Goal: Transaction & Acquisition: Purchase product/service

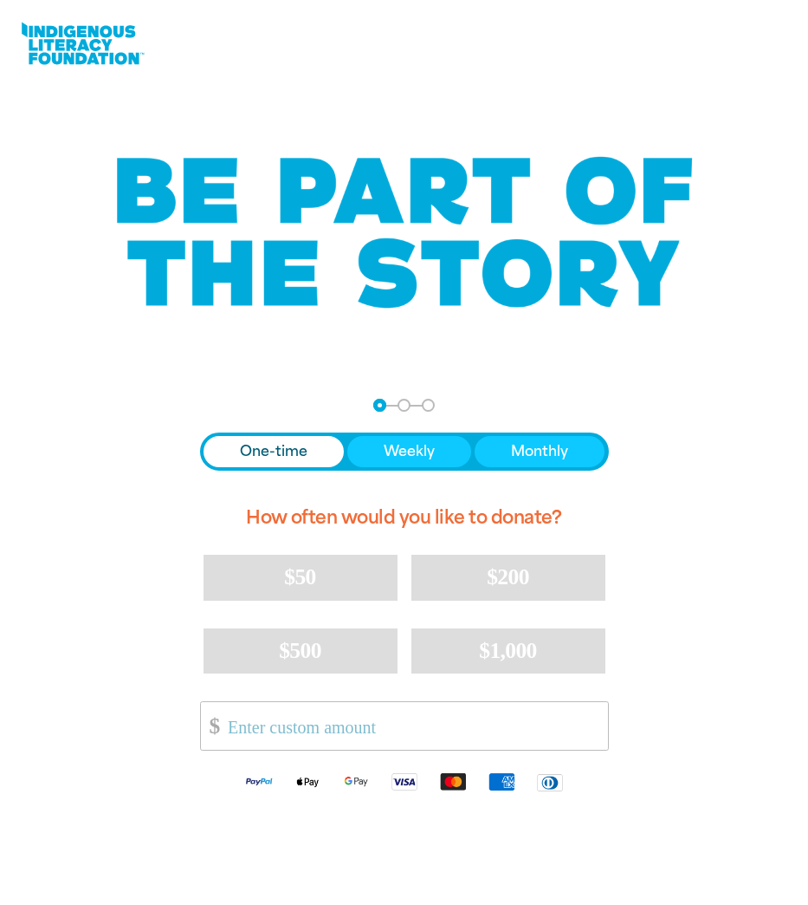
click at [274, 453] on span "One-time" at bounding box center [274, 451] width 68 height 21
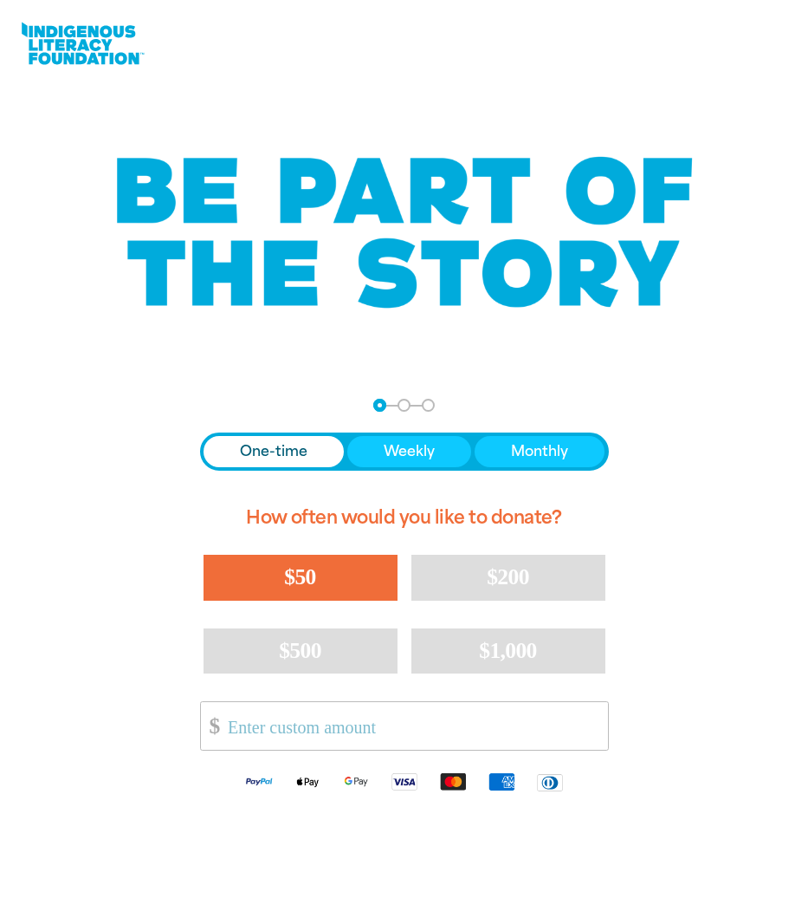
click at [313, 577] on span "$50" at bounding box center [299, 576] width 31 height 25
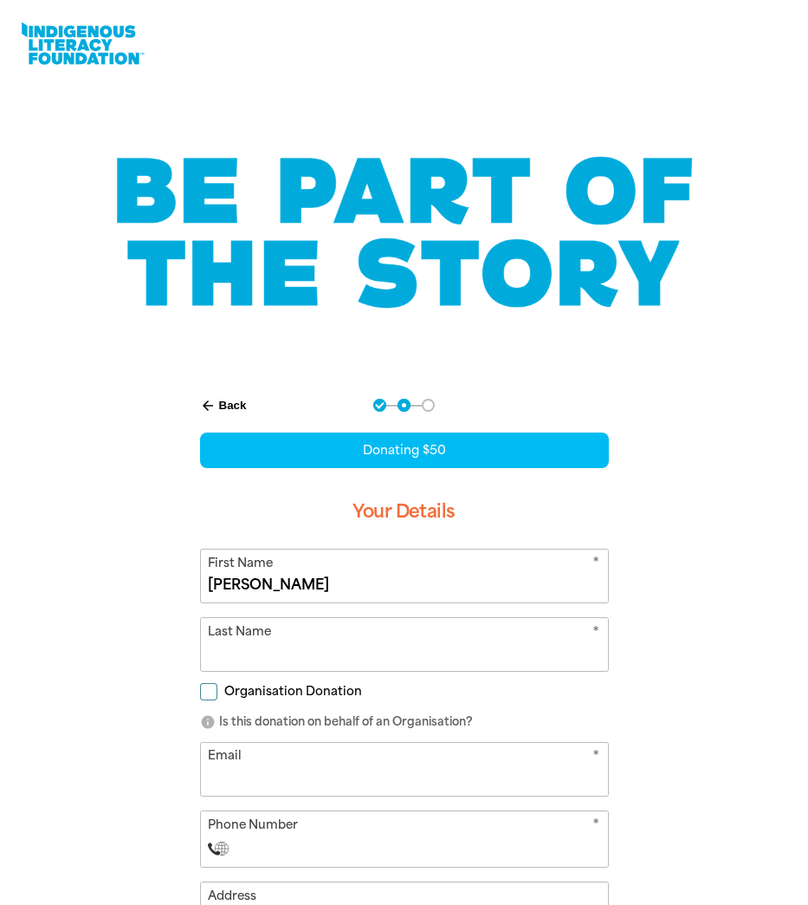
type input "[PERSON_NAME]"
type input "Age"
type input "Ager"
type input "[EMAIL_ADDRESS][DOMAIN_NAME]"
select select "AU"
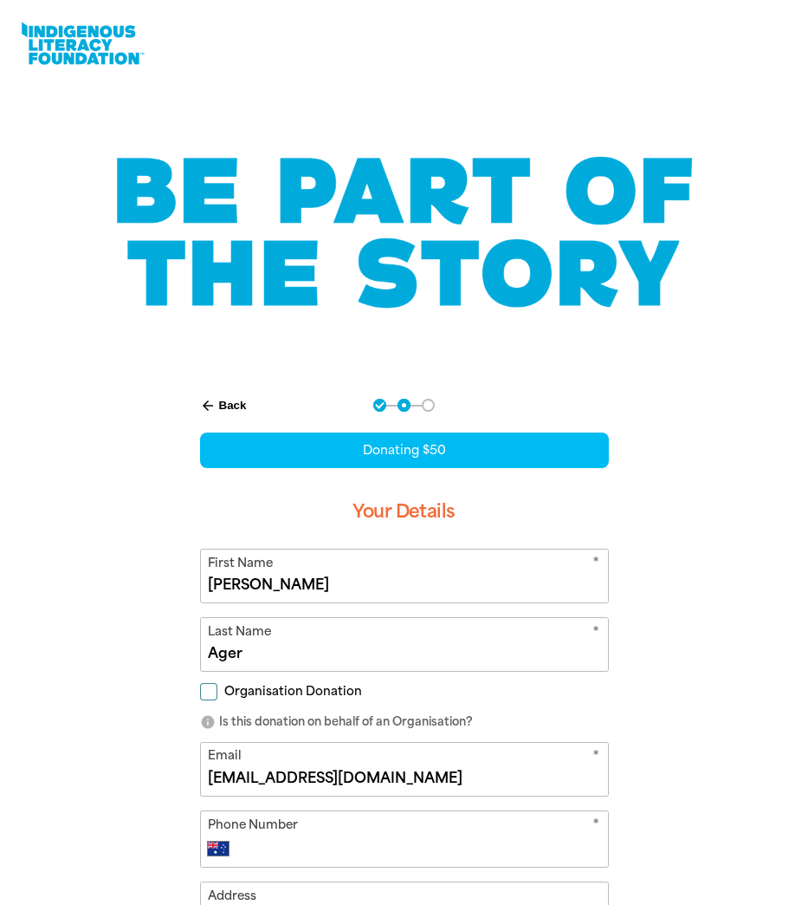
type input "[PHONE_NUMBER]"
type input "[GEOGRAPHIC_DATA][PERSON_NAME]"
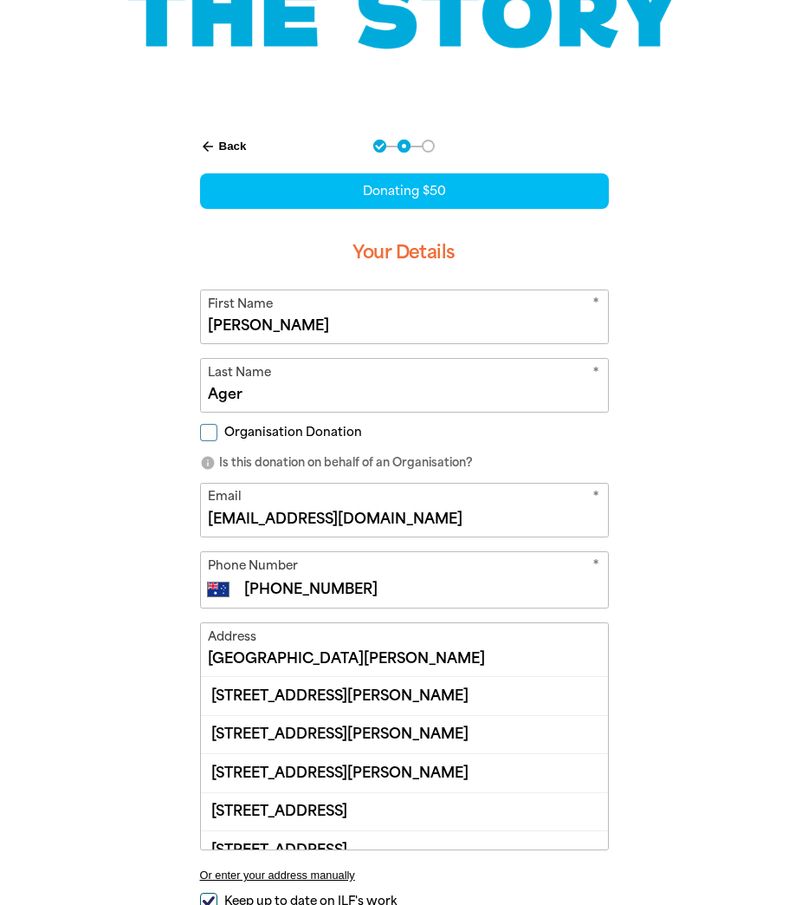
scroll to position [262, 0]
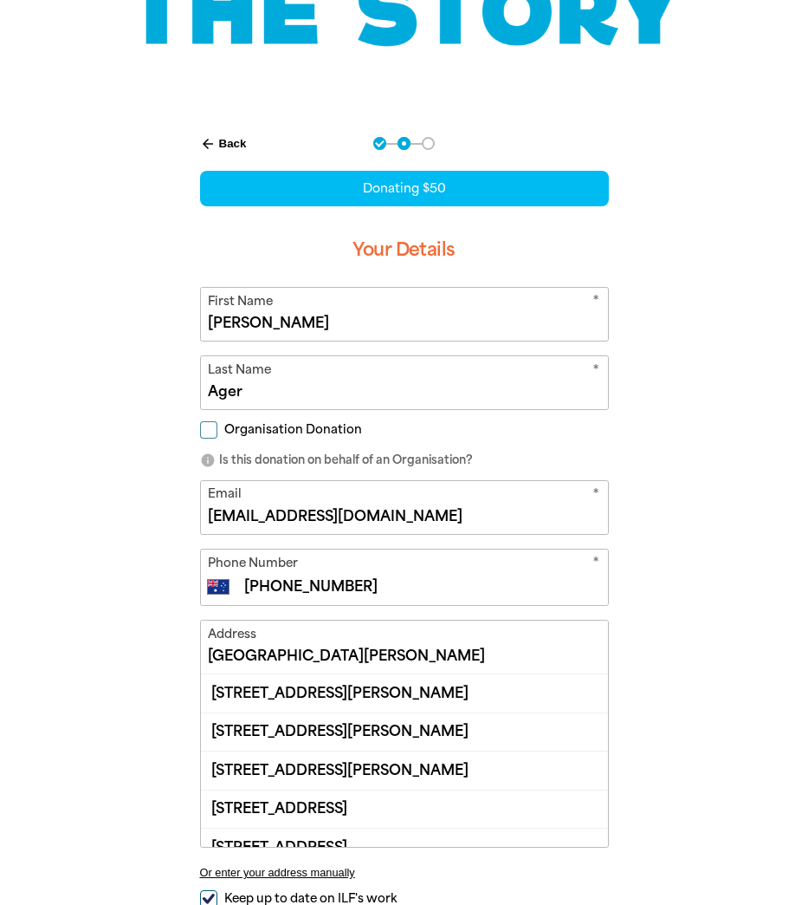
click at [384, 587] on input "[PHONE_NUMBER]" at bounding box center [422, 586] width 358 height 21
drag, startPoint x: 361, startPoint y: 585, endPoint x: 99, endPoint y: 558, distance: 263.9
click at [99, 558] on div "arrow_back Back Step 1 Step 2 Step 3 Donating $50 Your Details * First Name [PE…" at bounding box center [404, 600] width 808 height 971
select select "ZZ"
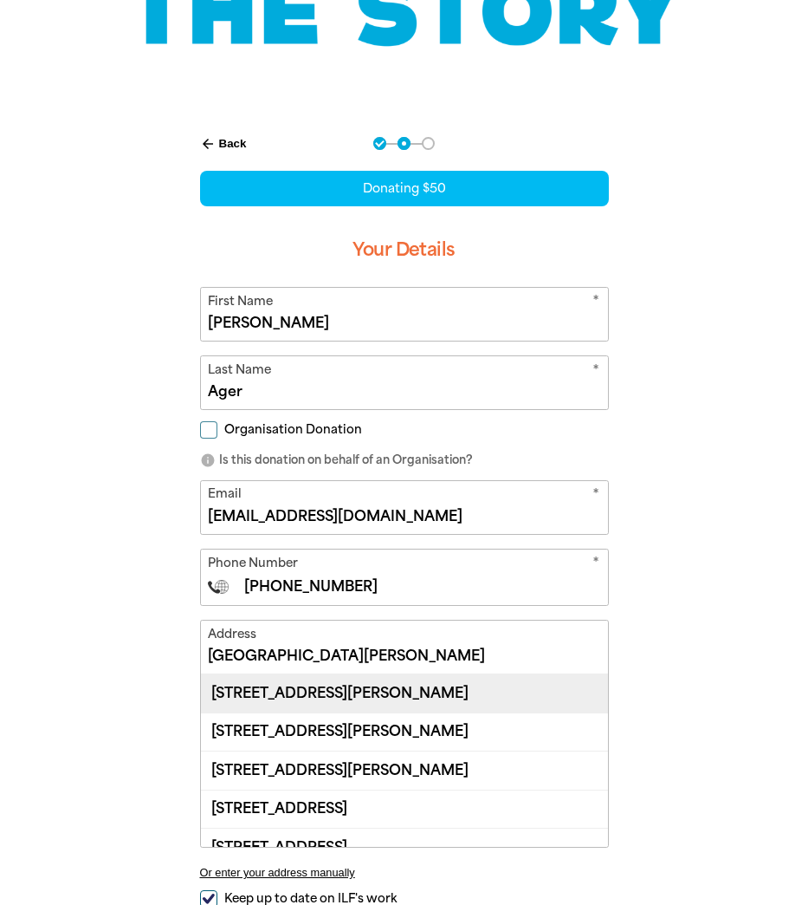
type input "[PHONE_NUMBER]"
click at [303, 687] on div "[STREET_ADDRESS][PERSON_NAME]" at bounding box center [404, 692] width 407 height 37
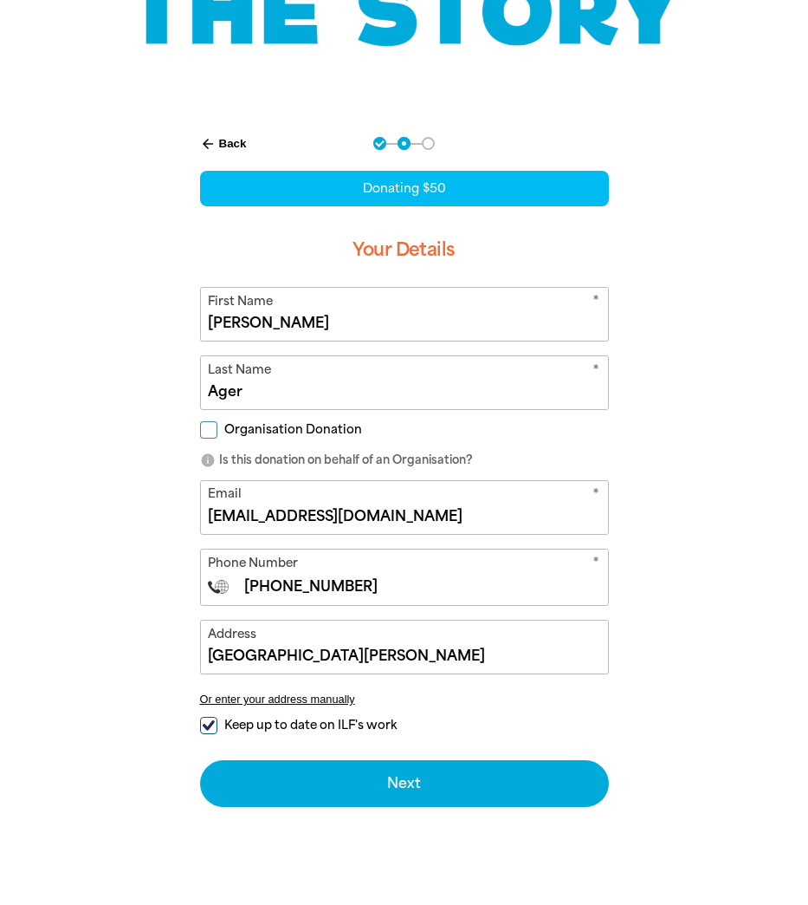
type input "[STREET_ADDRESS][PERSON_NAME]"
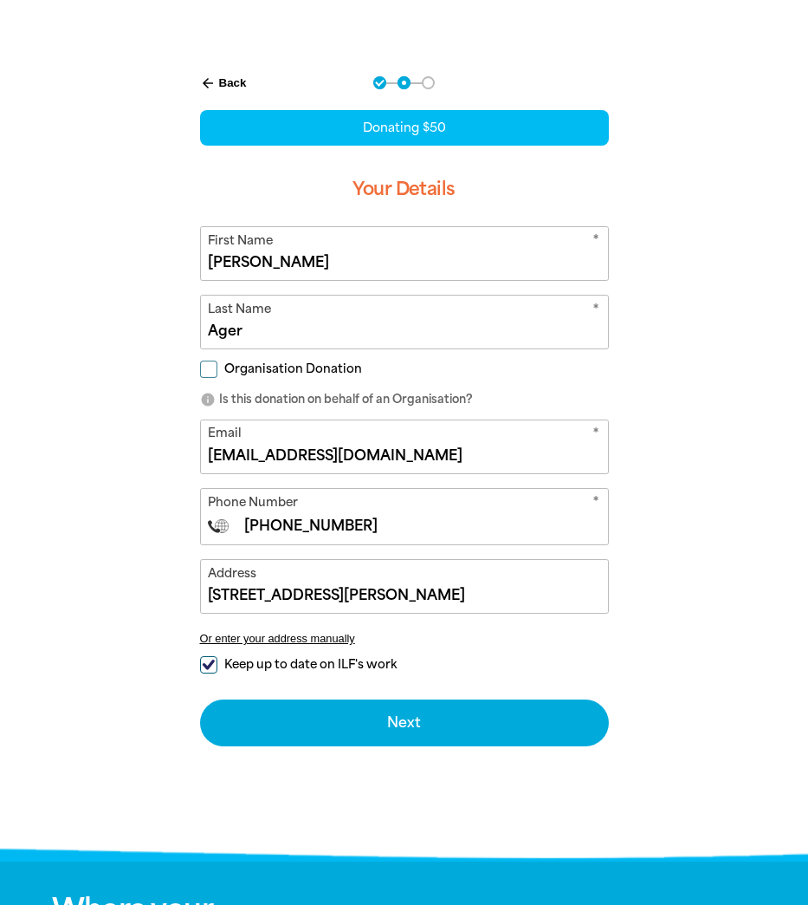
scroll to position [345, 0]
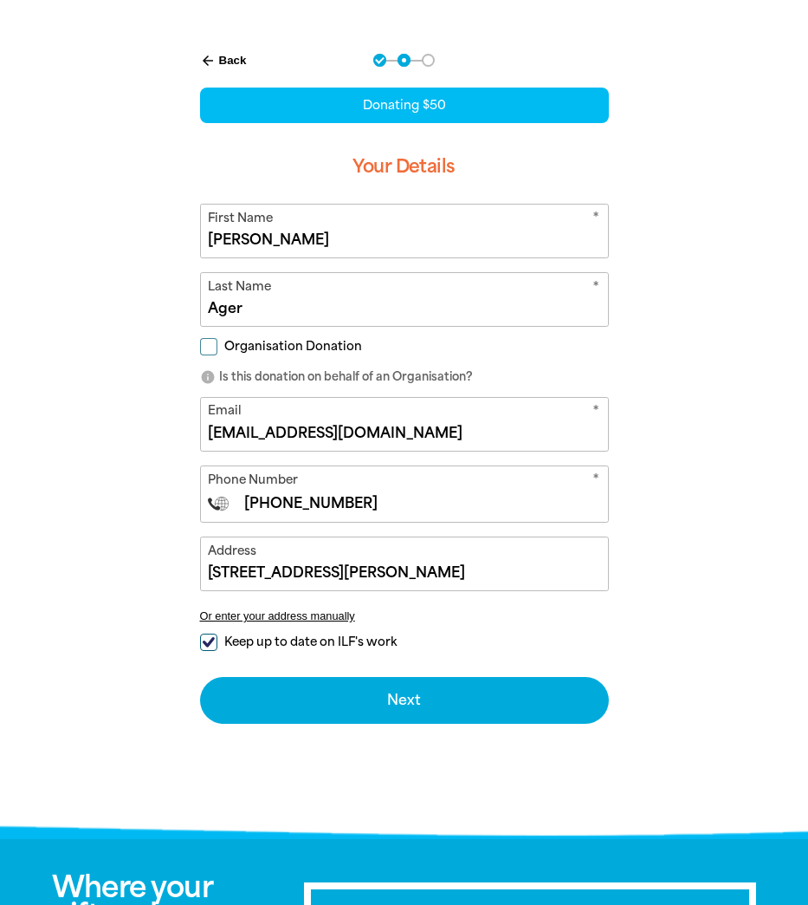
click at [208, 640] on input "Keep up to date on ILF's work" at bounding box center [208, 641] width 17 height 17
checkbox input "false"
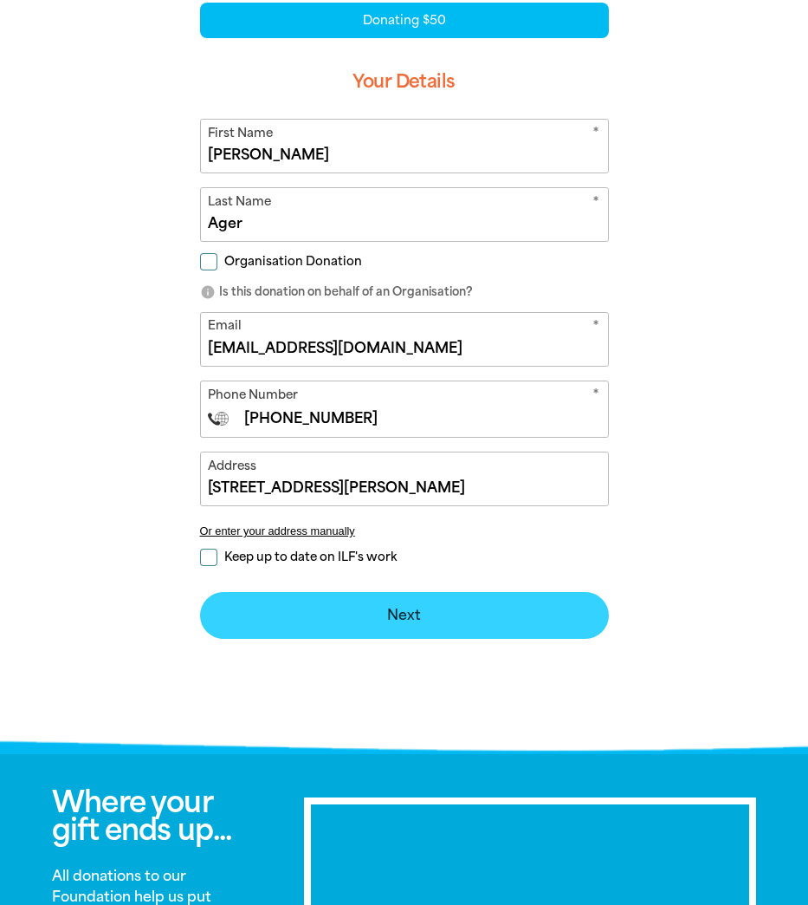
scroll to position [431, 1]
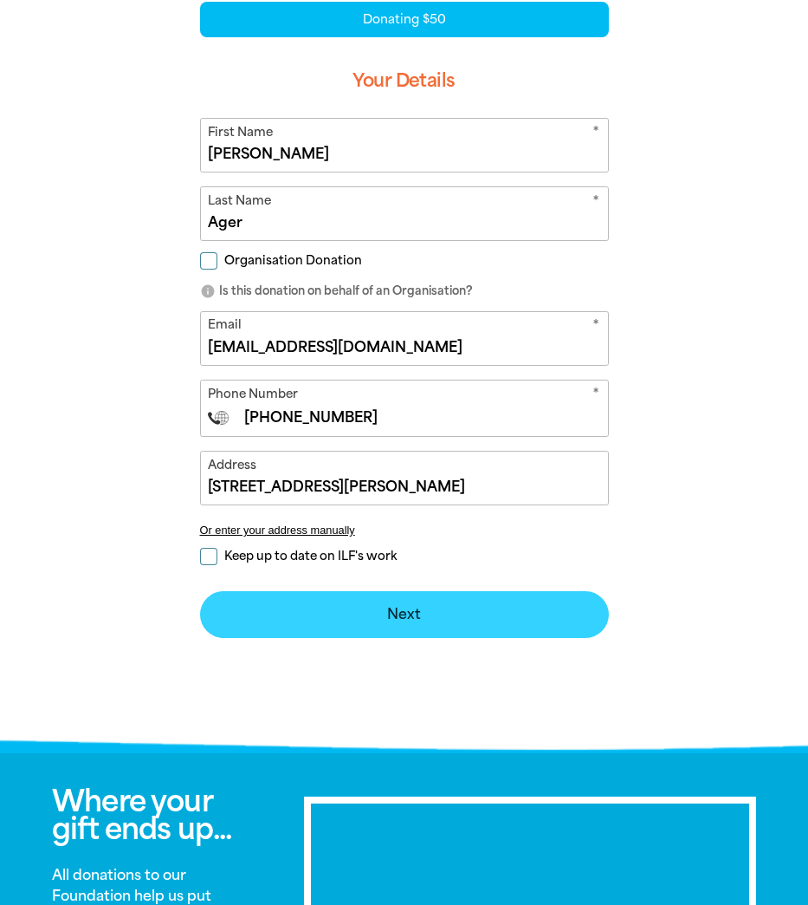
click at [413, 613] on button "Next chevron_right" at bounding box center [404, 614] width 409 height 47
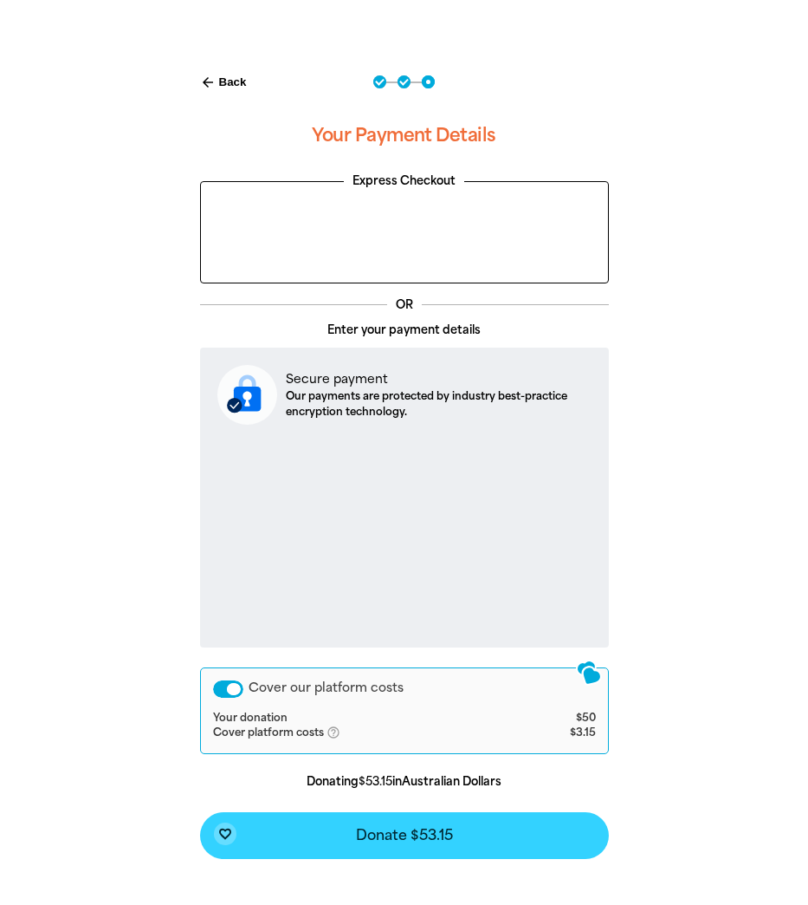
scroll to position [326, 0]
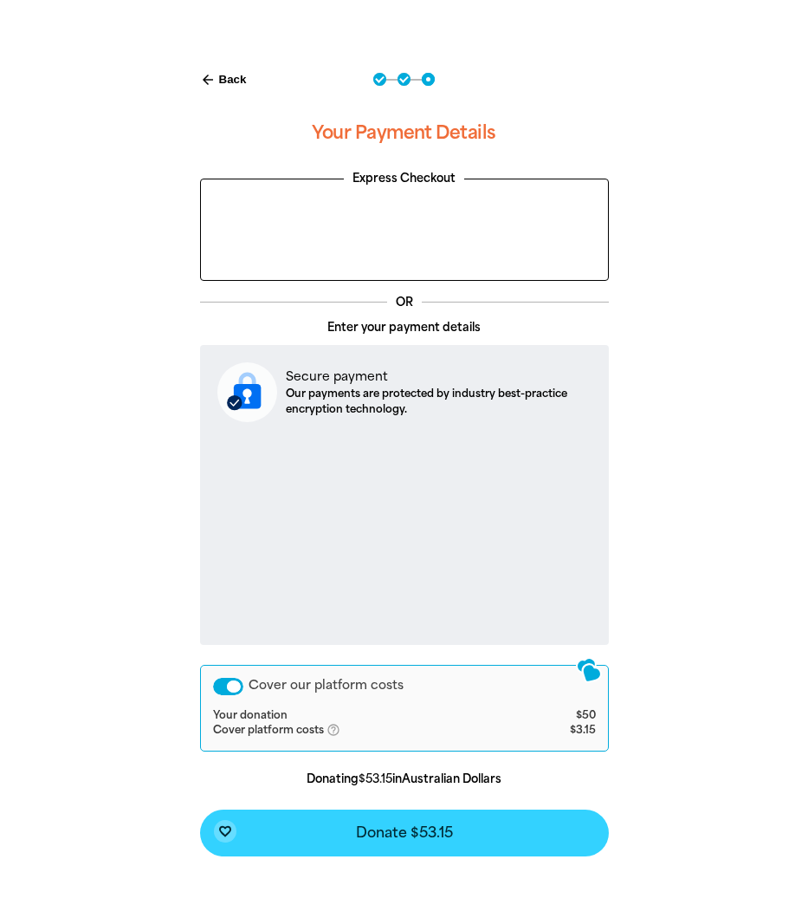
click at [407, 831] on span "Donate $53.15" at bounding box center [404, 833] width 97 height 14
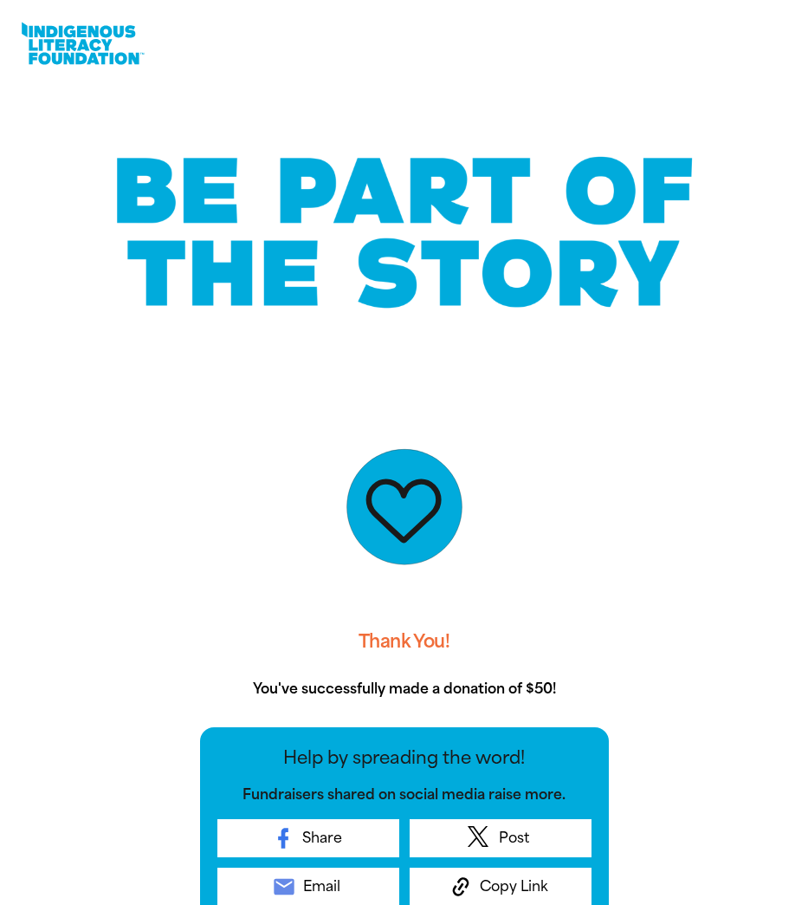
scroll to position [1, 1]
